Goal: Information Seeking & Learning: Find specific fact

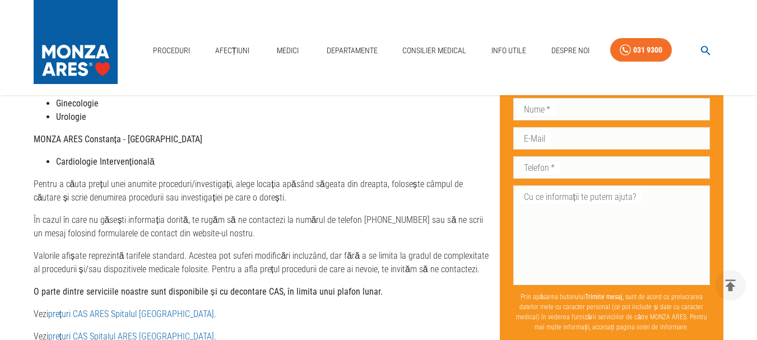
scroll to position [168, 0]
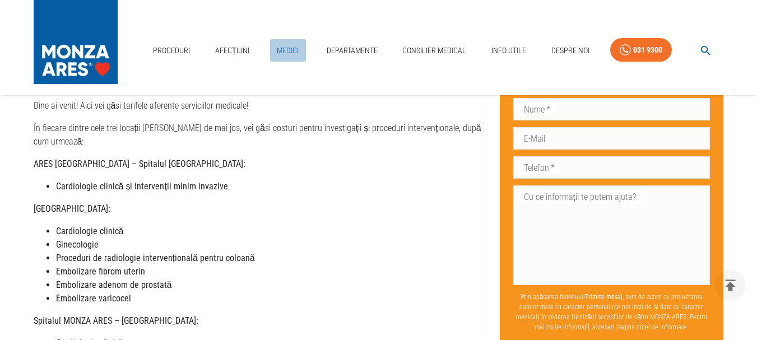
click at [298, 47] on link "Medici" at bounding box center [288, 50] width 36 height 23
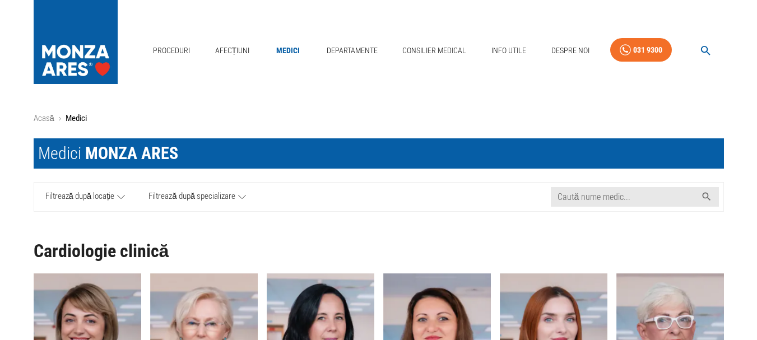
click at [123, 196] on icon at bounding box center [121, 197] width 8 height 14
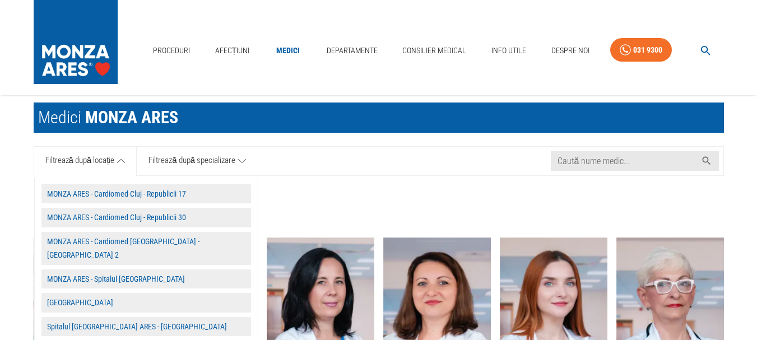
scroll to position [56, 0]
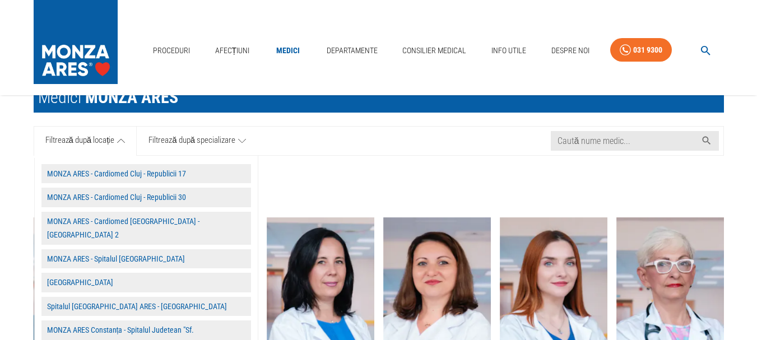
click at [103, 249] on button "MONZA ARES - Spitalul [GEOGRAPHIC_DATA]" at bounding box center [146, 259] width 210 height 20
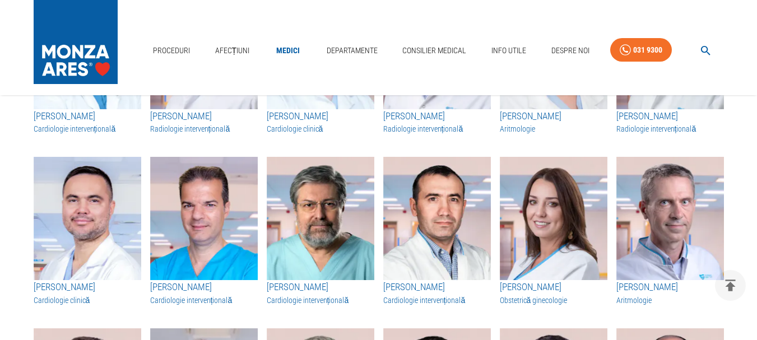
scroll to position [448, 0]
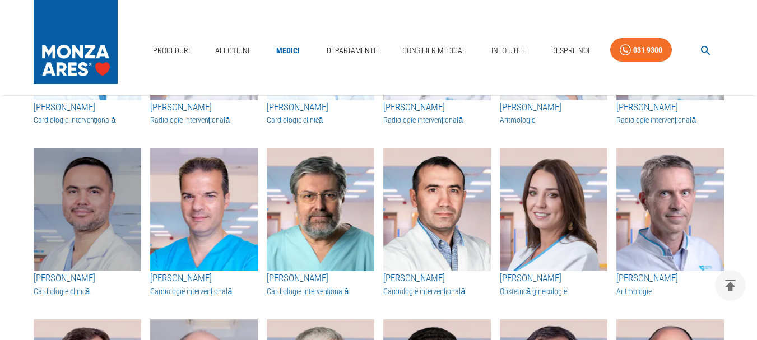
click at [94, 258] on img "button" at bounding box center [88, 209] width 108 height 123
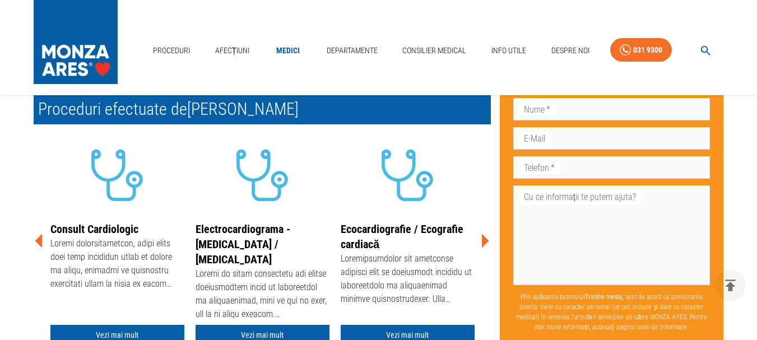
scroll to position [280, 0]
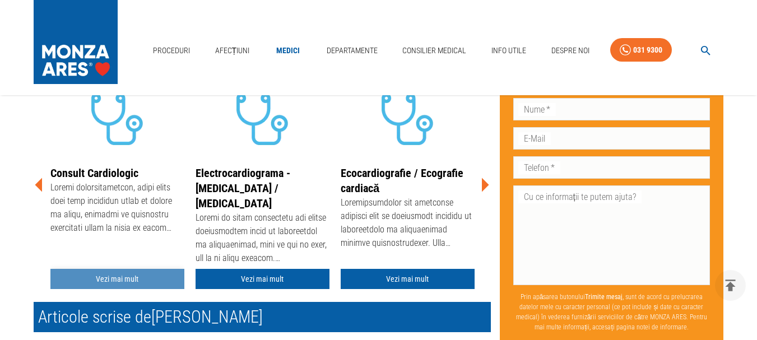
click at [119, 274] on link "Vezi mai mult" at bounding box center [117, 279] width 134 height 21
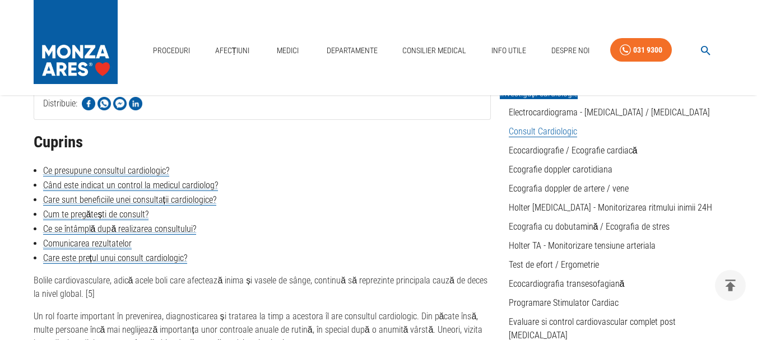
scroll to position [224, 0]
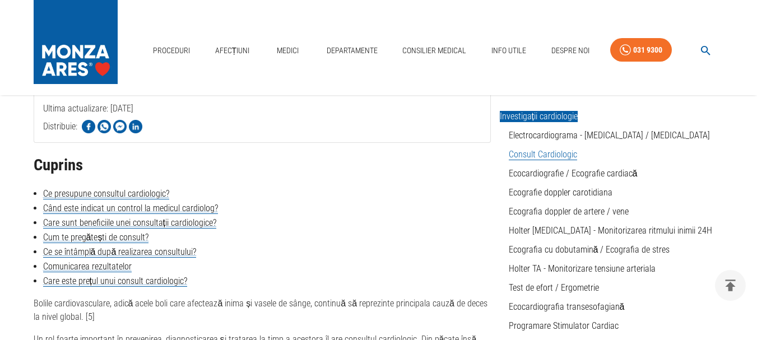
click at [528, 151] on link "Consult Cardiologic" at bounding box center [543, 154] width 68 height 11
click at [159, 192] on link "Ce presupune consultul cardiologic?" at bounding box center [106, 193] width 126 height 11
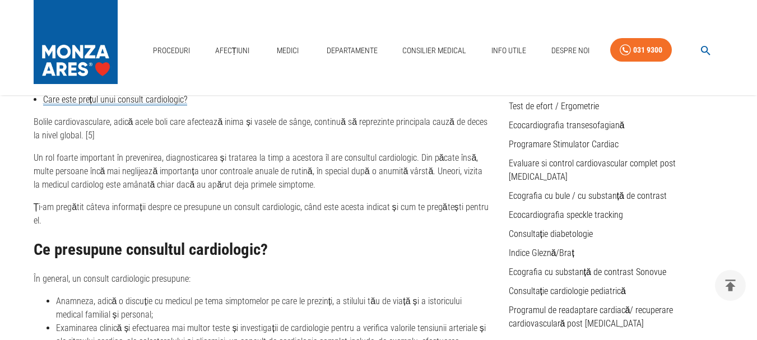
scroll to position [252, 0]
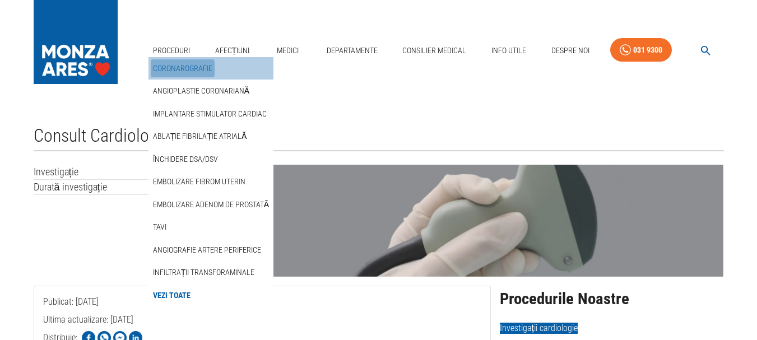
click at [180, 61] on link "Coronarografie" at bounding box center [183, 68] width 64 height 18
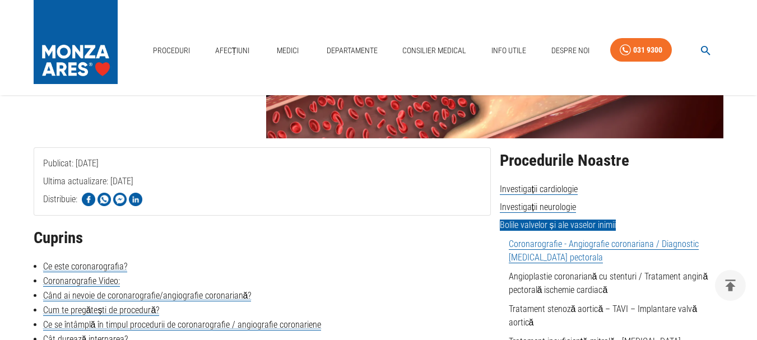
scroll to position [168, 0]
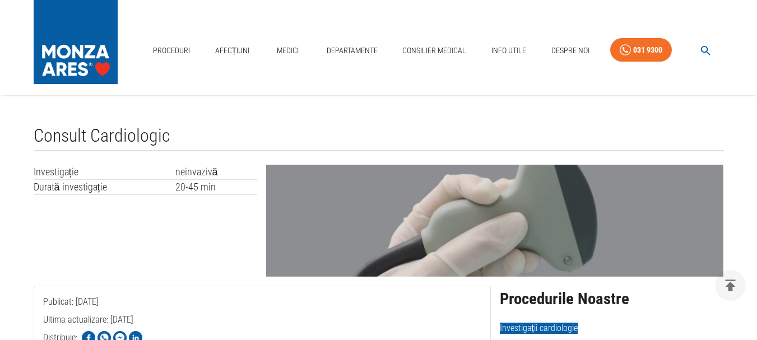
scroll to position [280, 0]
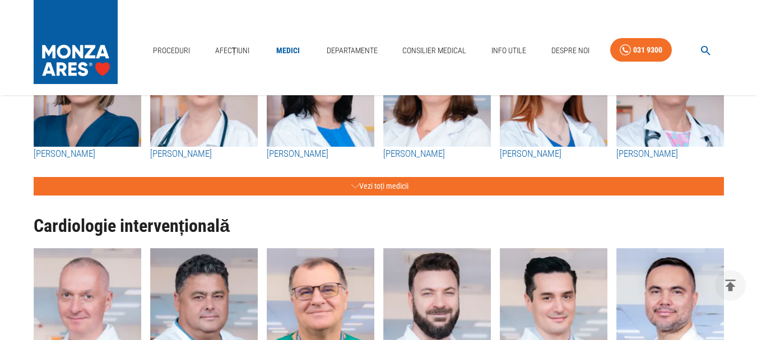
scroll to position [112, 0]
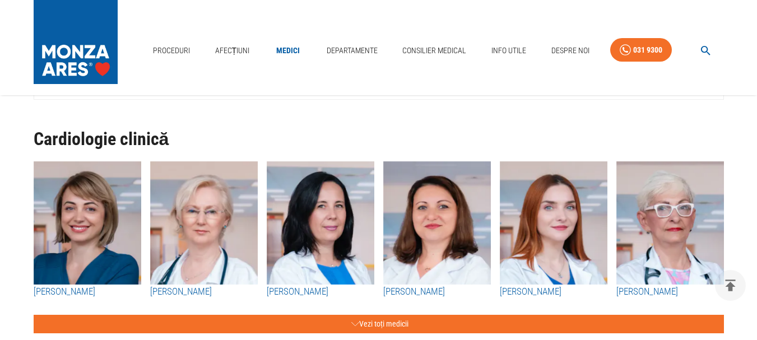
scroll to position [168, 0]
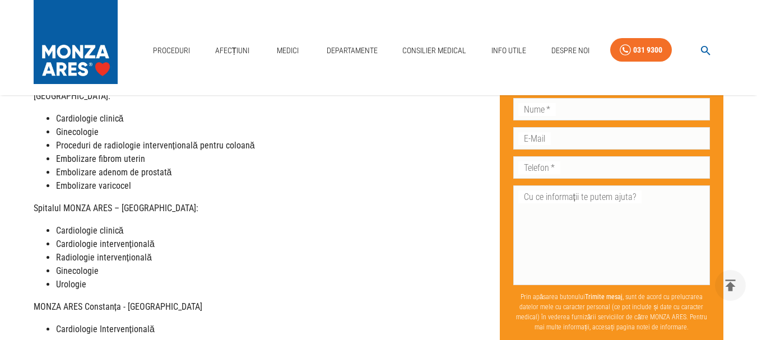
scroll to position [280, 0]
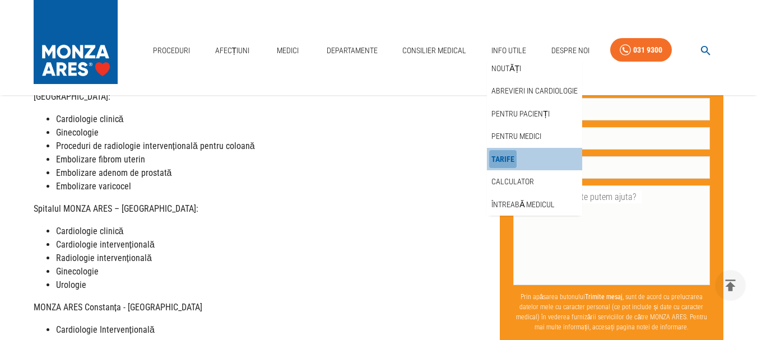
click at [507, 155] on link "Tarife" at bounding box center [502, 159] width 27 height 18
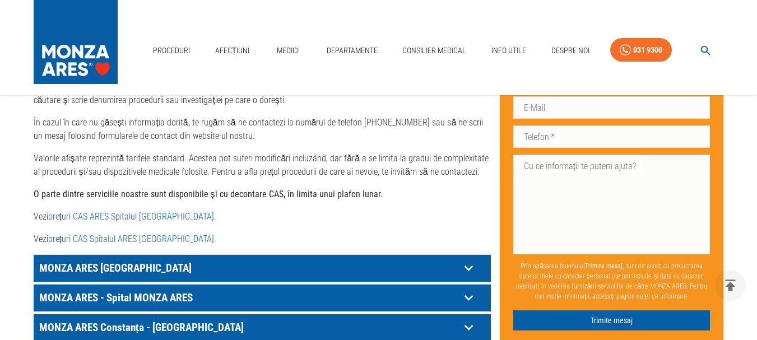
scroll to position [616, 0]
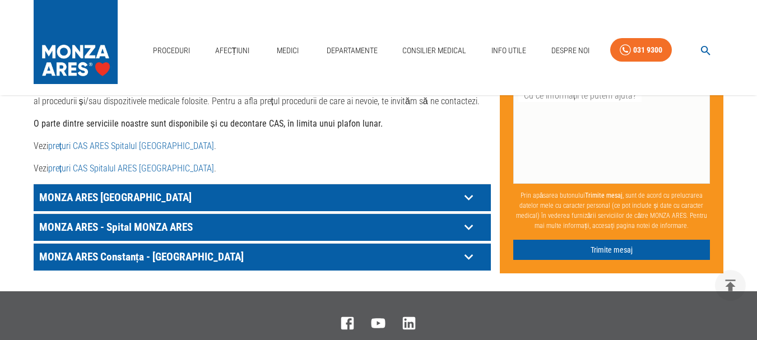
click at [470, 189] on icon at bounding box center [468, 197] width 17 height 17
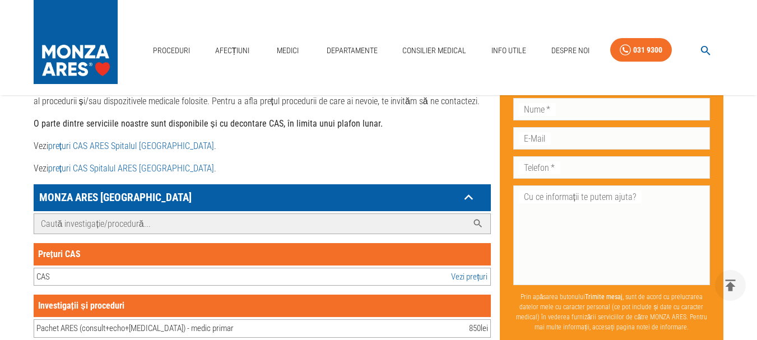
click at [44, 214] on input "Caută investigație/procedură..." at bounding box center [251, 224] width 434 height 20
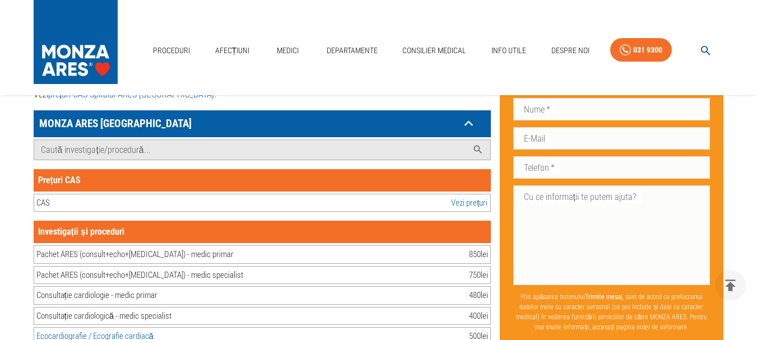
scroll to position [685, 0]
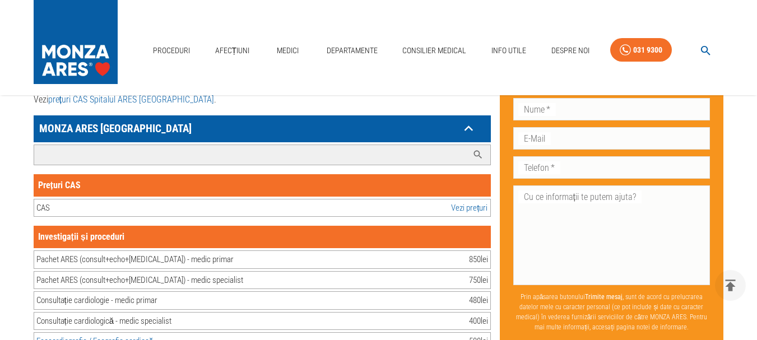
click at [41, 145] on input "Caută investigație/procedură..." at bounding box center [251, 155] width 434 height 20
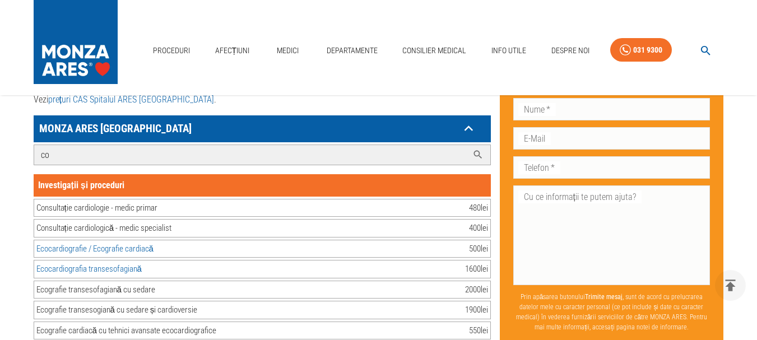
type input "co"
click at [69, 222] on div "Consultație cardiologică - medic specialist" at bounding box center [104, 228] width 136 height 13
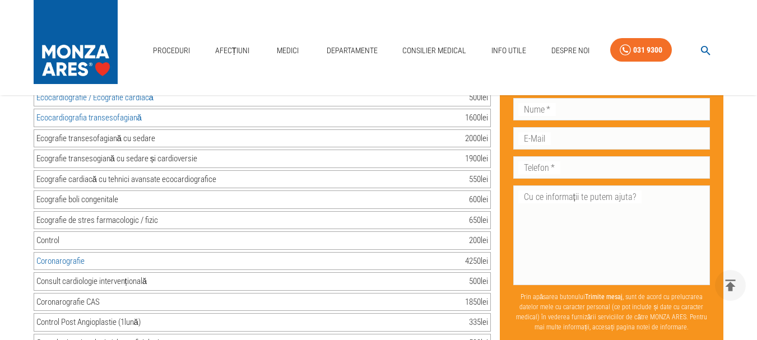
scroll to position [853, 0]
